Goal: Information Seeking & Learning: Learn about a topic

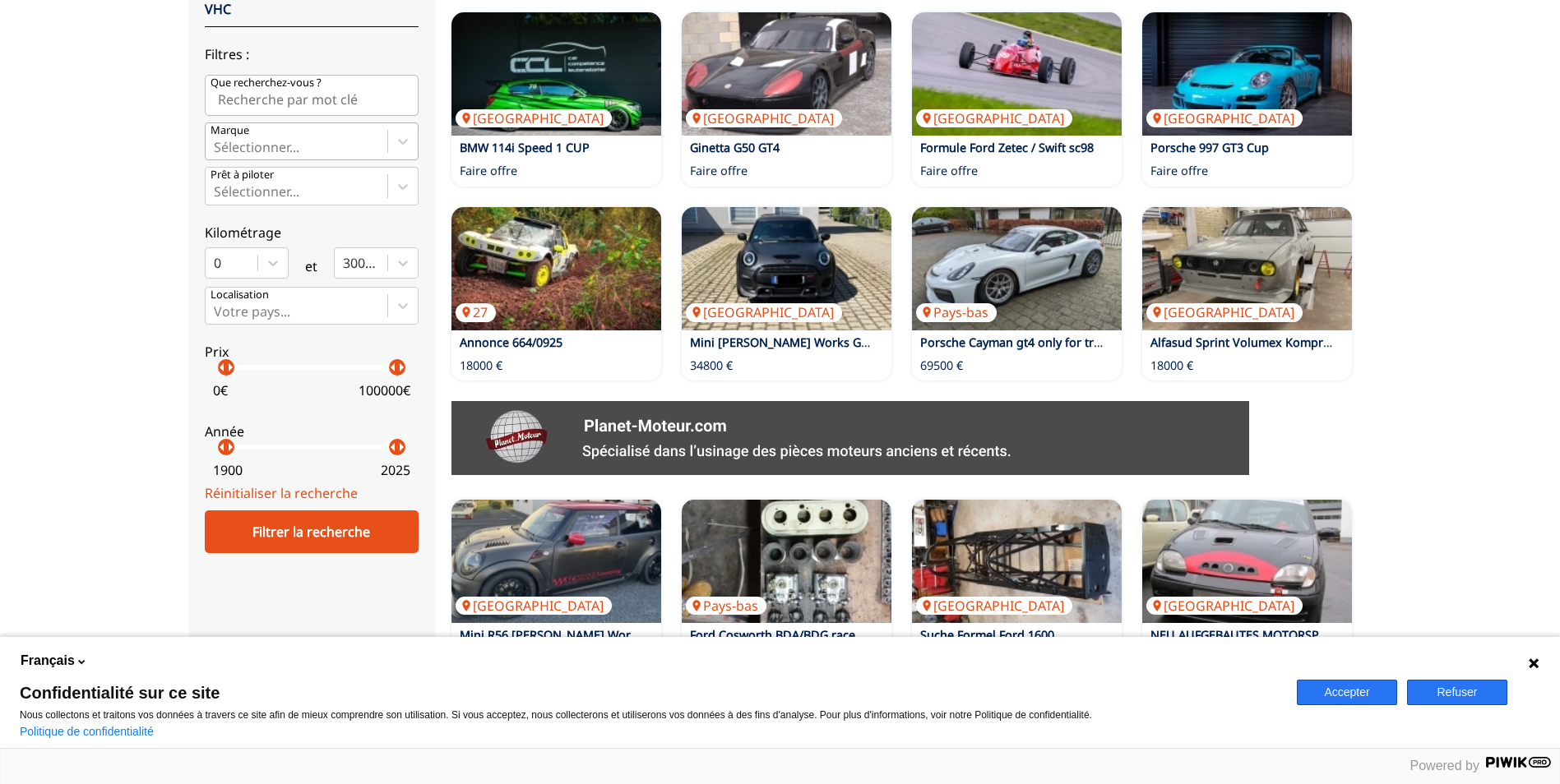
scroll to position [411, 0]
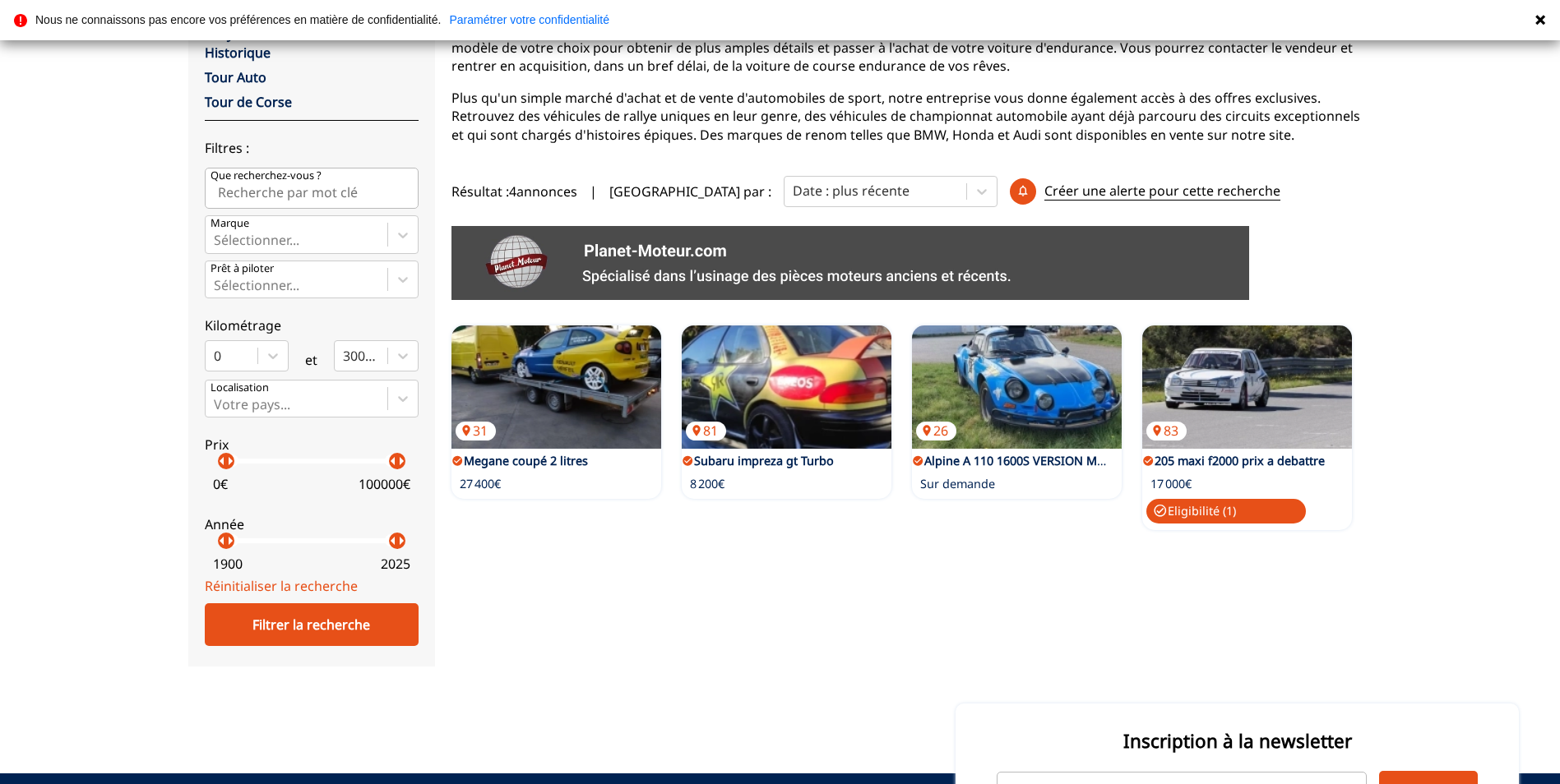
scroll to position [247, 0]
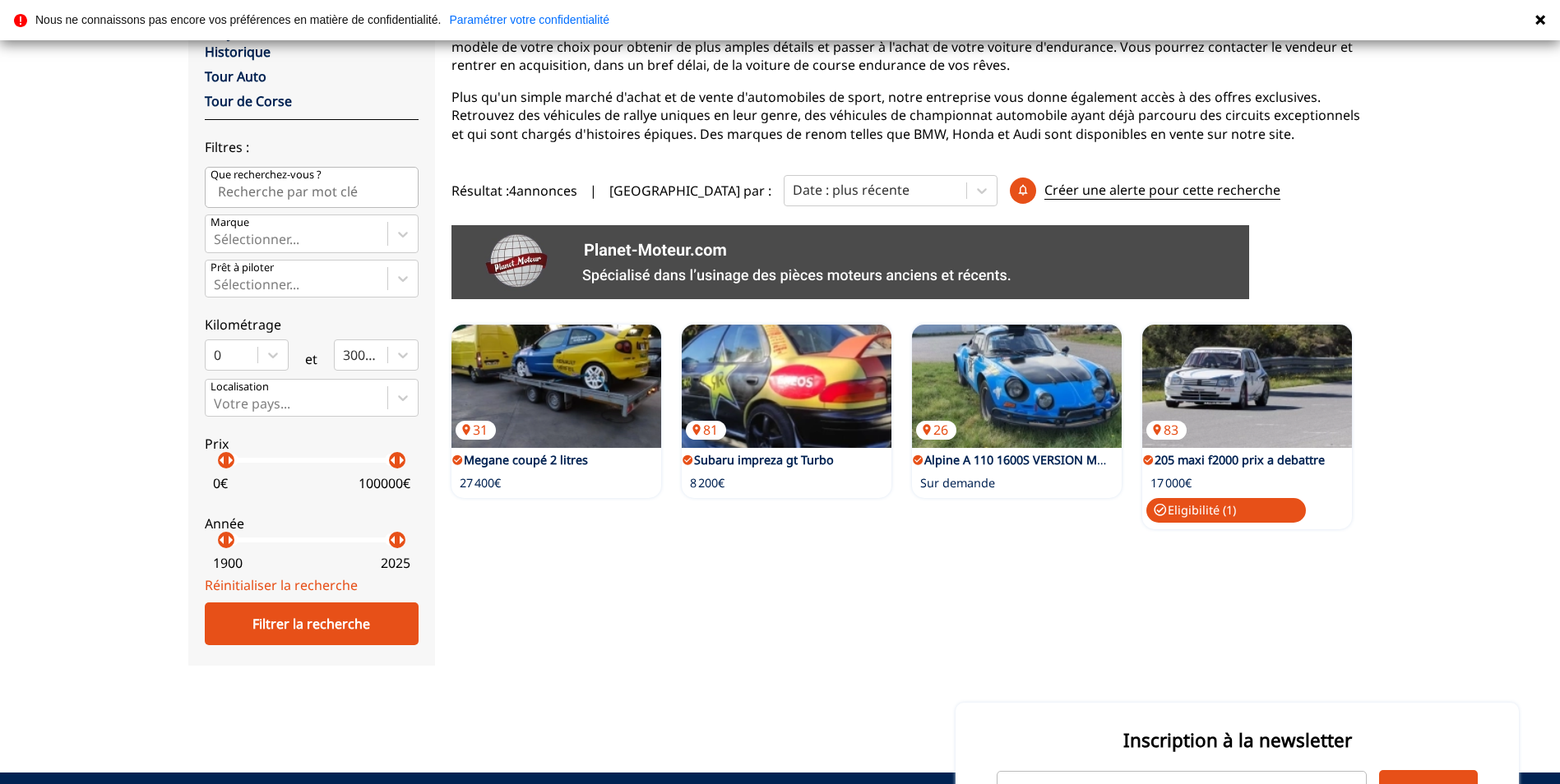
click at [322, 479] on div "0 € 100000 €" at bounding box center [311, 480] width 214 height 34
click at [271, 484] on div "0 € 100000 €" at bounding box center [311, 480] width 214 height 34
click at [400, 465] on p "arrow_right" at bounding box center [402, 460] width 20 height 20
click at [405, 467] on p "arrow_right" at bounding box center [402, 460] width 20 height 20
click at [395, 463] on p "arrow_right" at bounding box center [399, 460] width 20 height 20
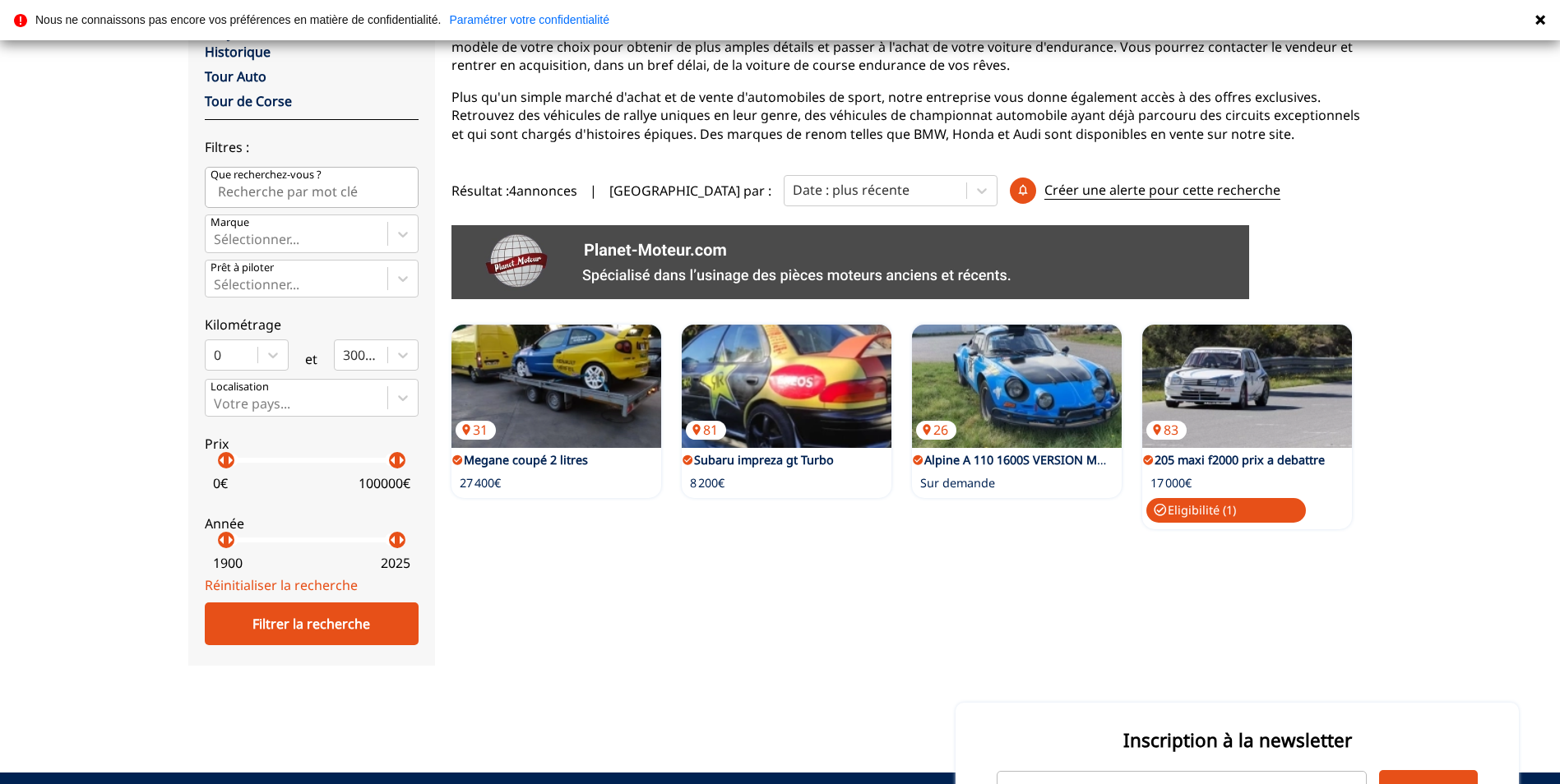
click at [402, 465] on p "arrow_right" at bounding box center [402, 460] width 20 height 20
drag, startPoint x: 227, startPoint y: 544, endPoint x: 393, endPoint y: 562, distance: 167.0
click at [393, 562] on label "Année arrow_left arrow_right arrow_left arrow_right 2022 2025" at bounding box center [311, 540] width 214 height 73
click at [315, 630] on div "Filtrer la recherche" at bounding box center [311, 623] width 214 height 43
